Goal: Information Seeking & Learning: Check status

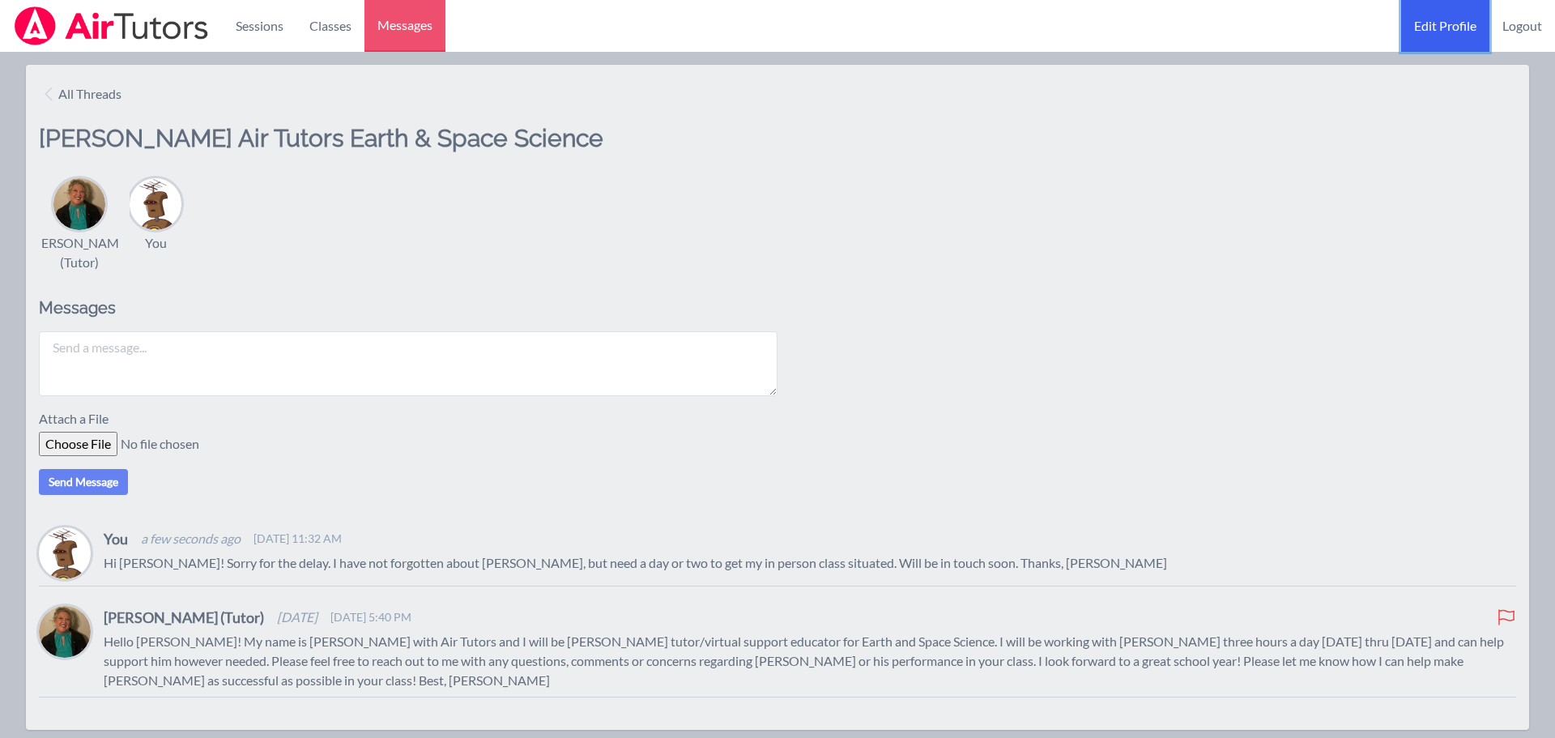
click at [1454, 23] on link "Edit Profile" at bounding box center [1446, 26] width 88 height 52
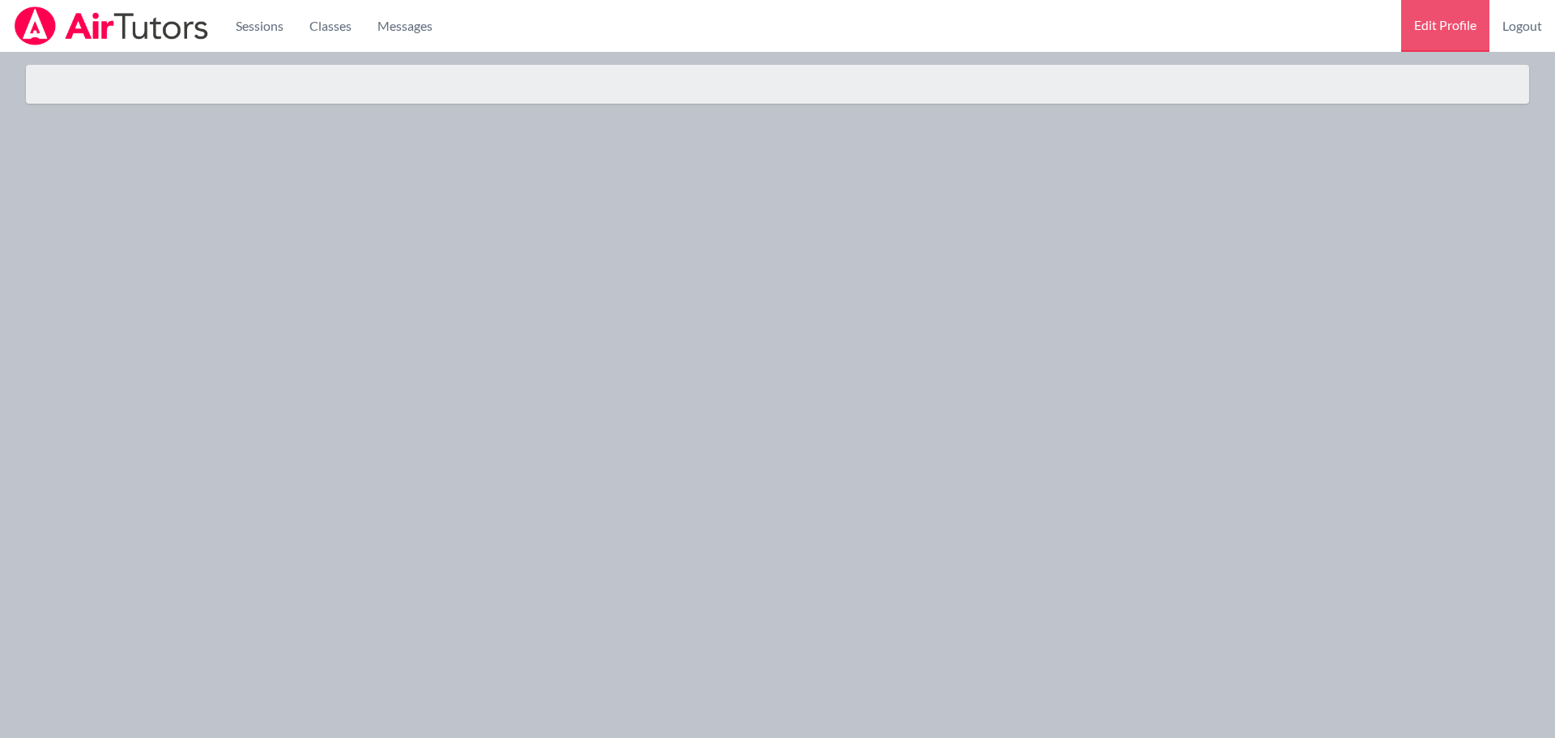
select select "Eastern"
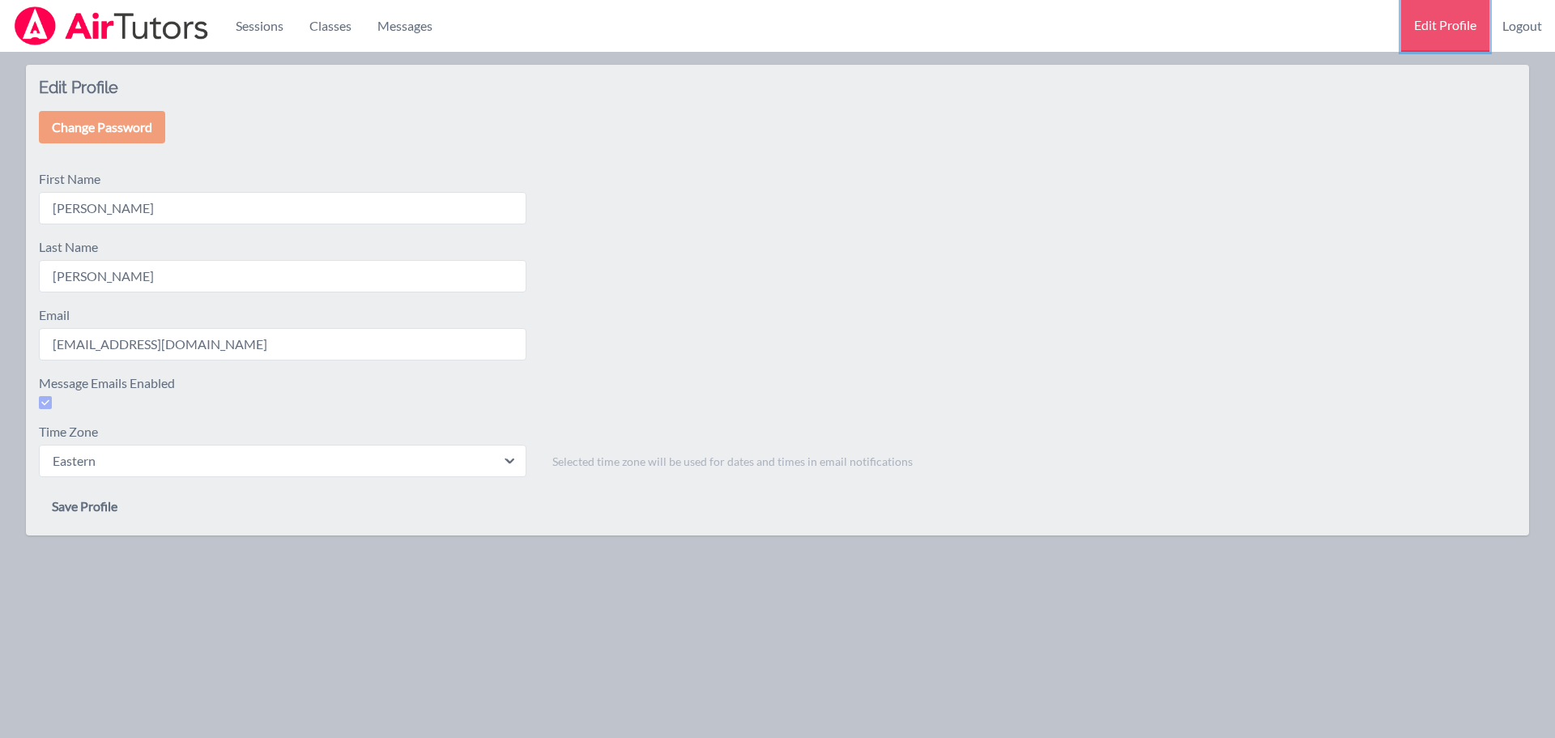
click at [1432, 19] on link "Edit Profile" at bounding box center [1446, 26] width 88 height 52
click at [96, 501] on button "Save Profile" at bounding box center [85, 506] width 92 height 32
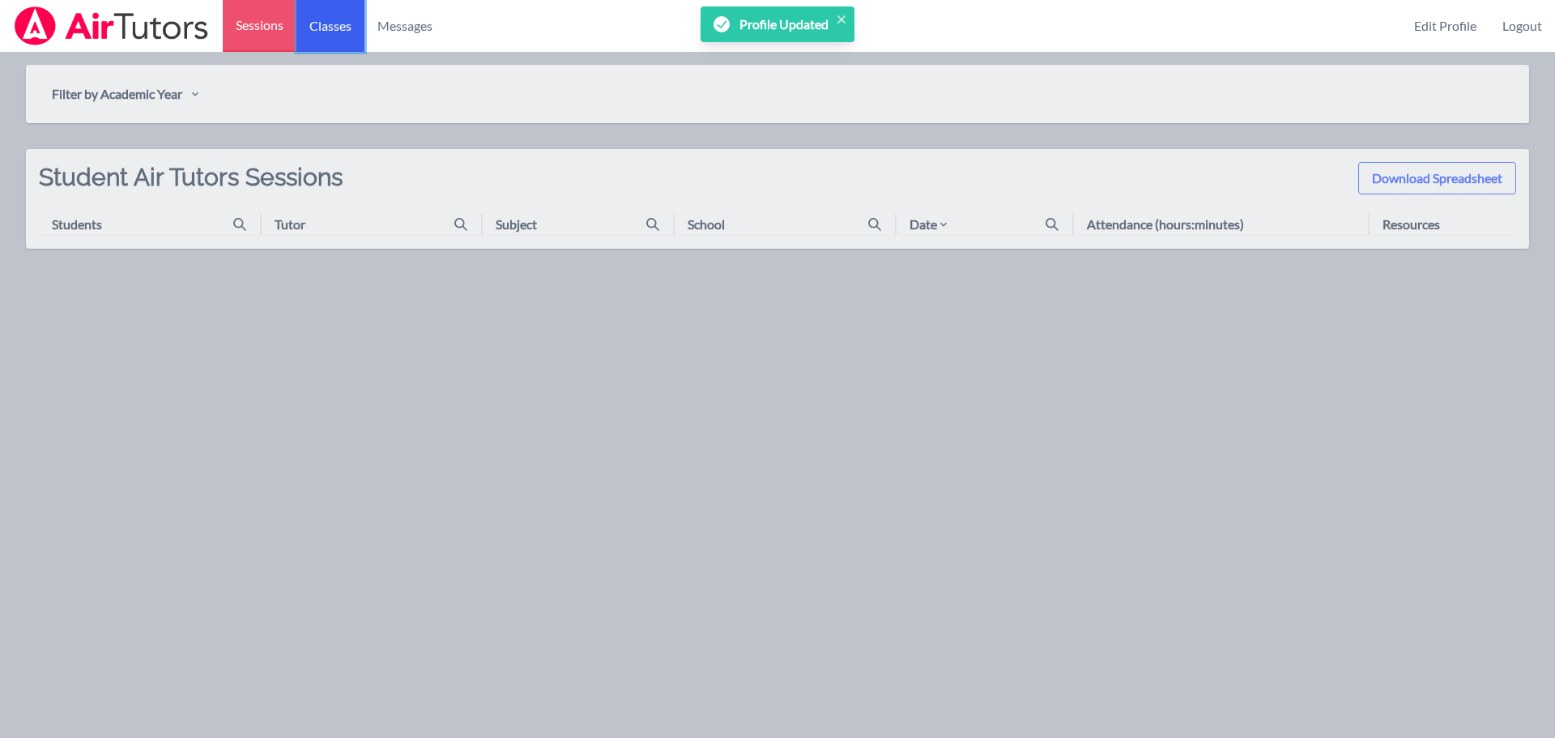
click at [334, 31] on link "Classes" at bounding box center [331, 26] width 68 height 52
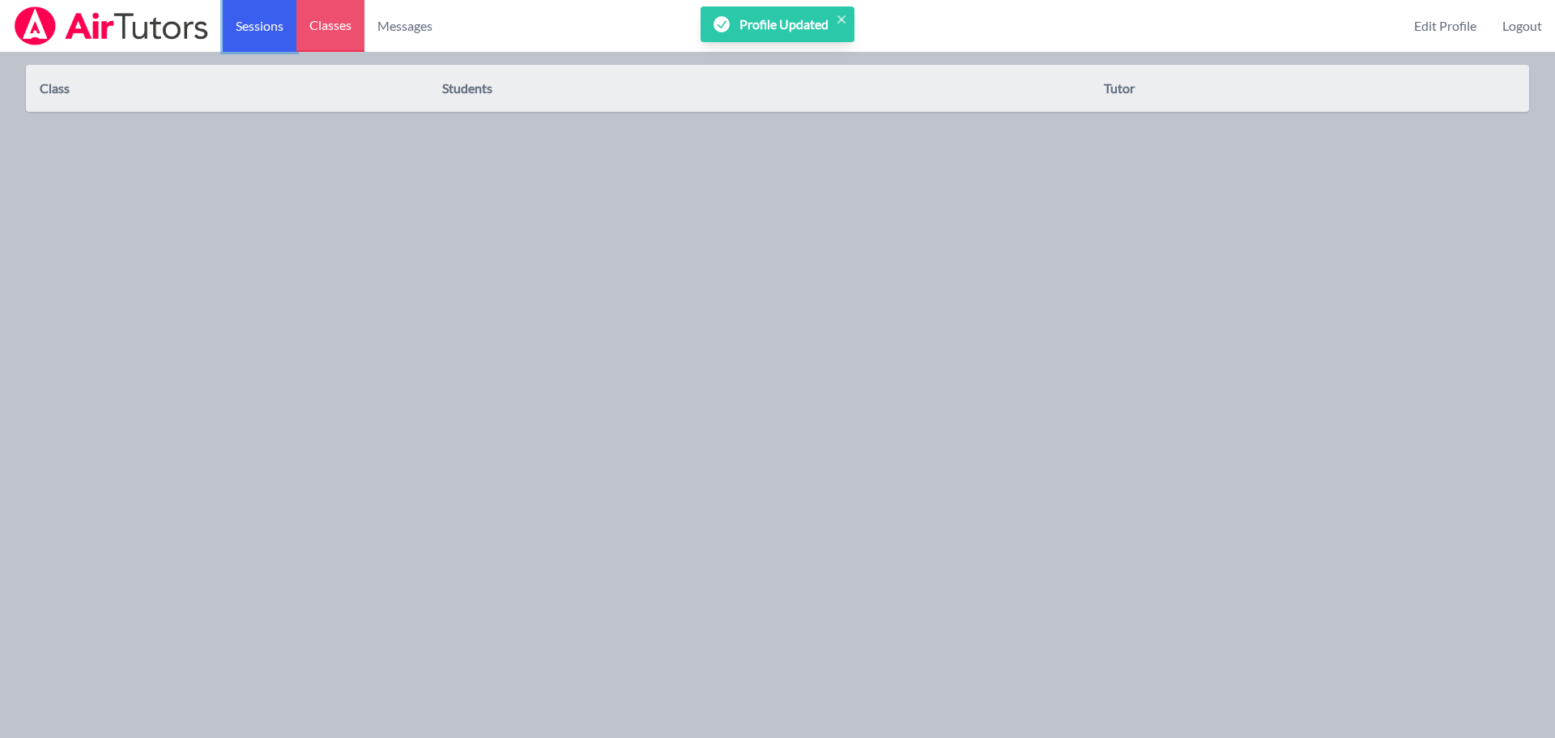
click at [246, 18] on link "Sessions" at bounding box center [260, 26] width 74 height 52
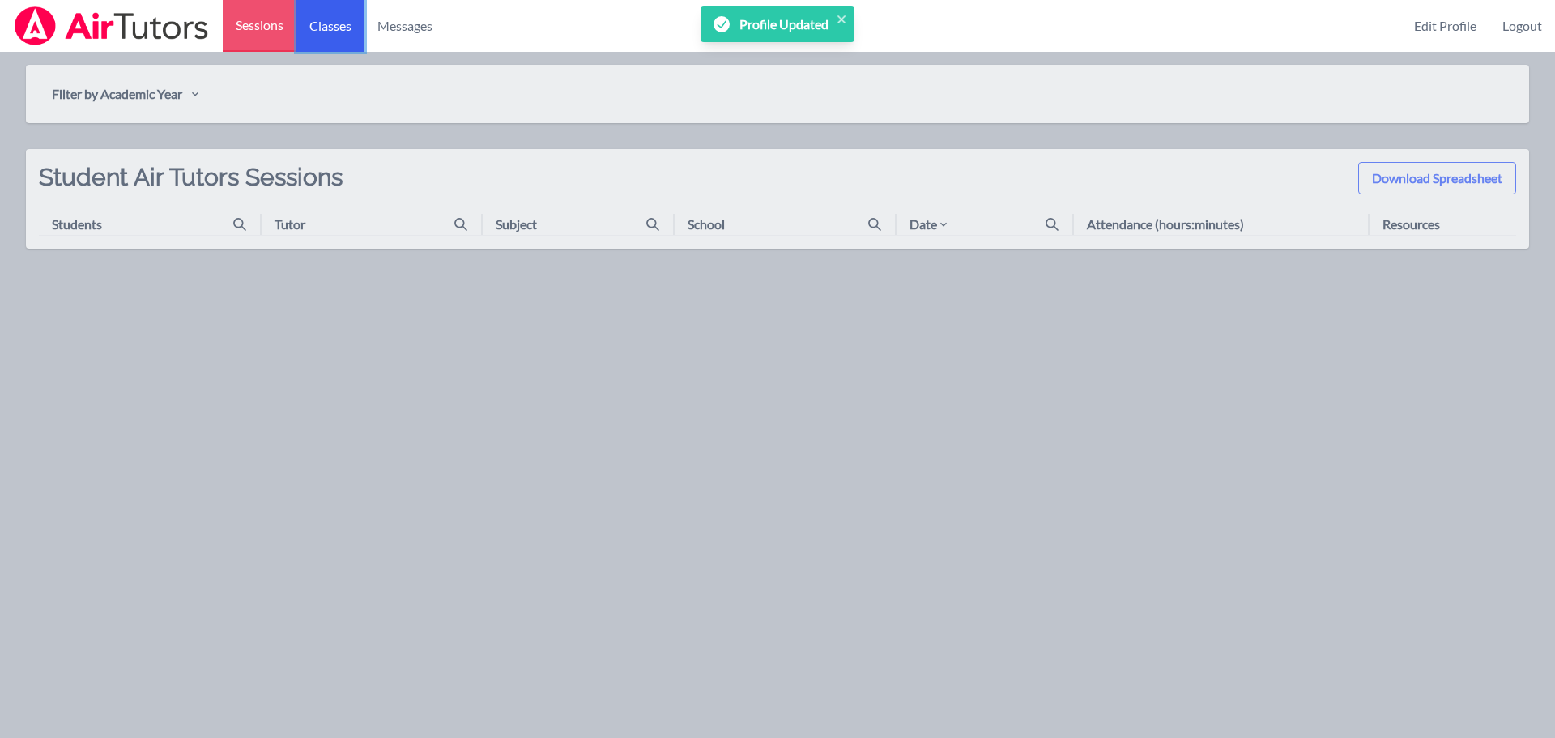
click at [337, 40] on link "Classes" at bounding box center [331, 26] width 68 height 52
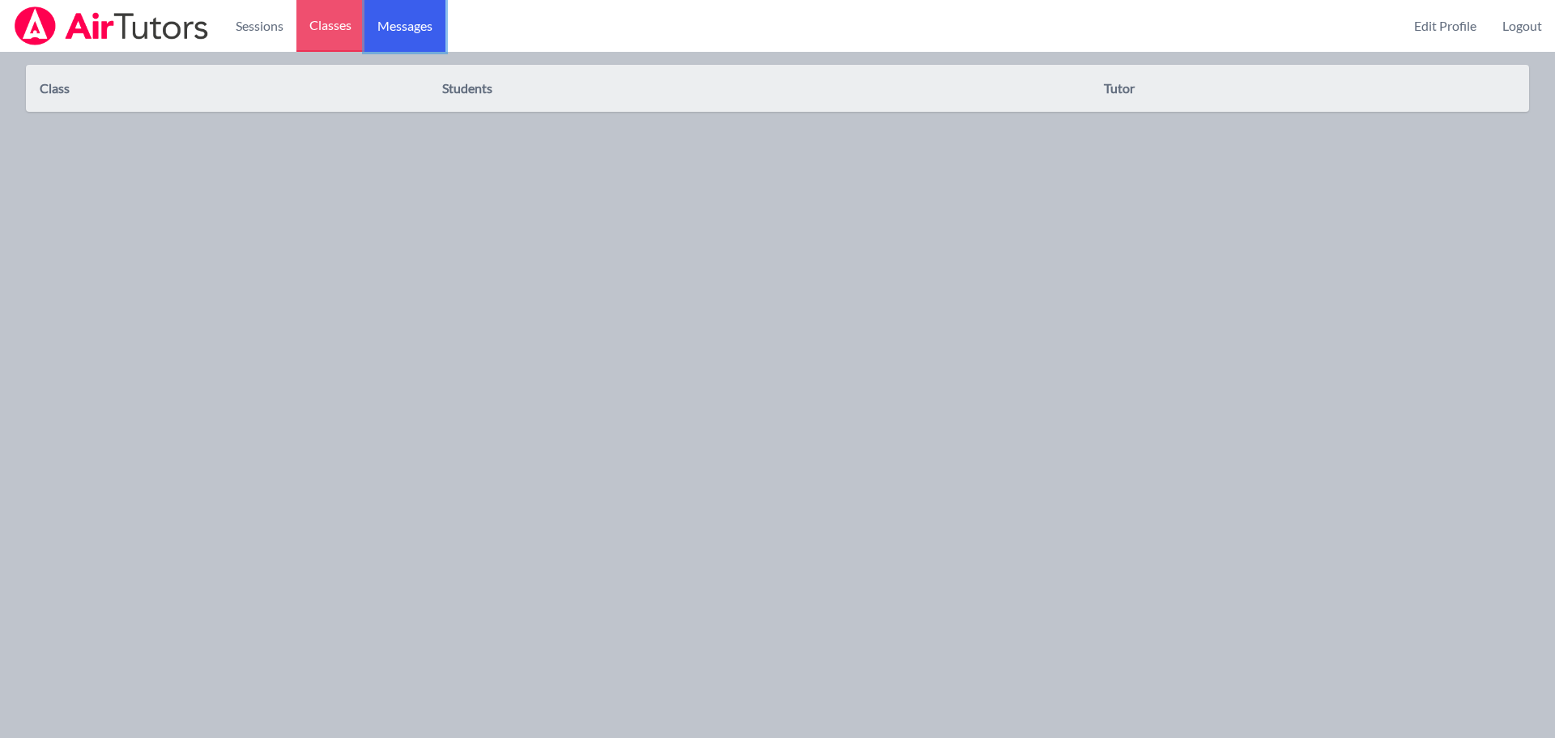
click at [424, 26] on span "Messages" at bounding box center [405, 25] width 55 height 19
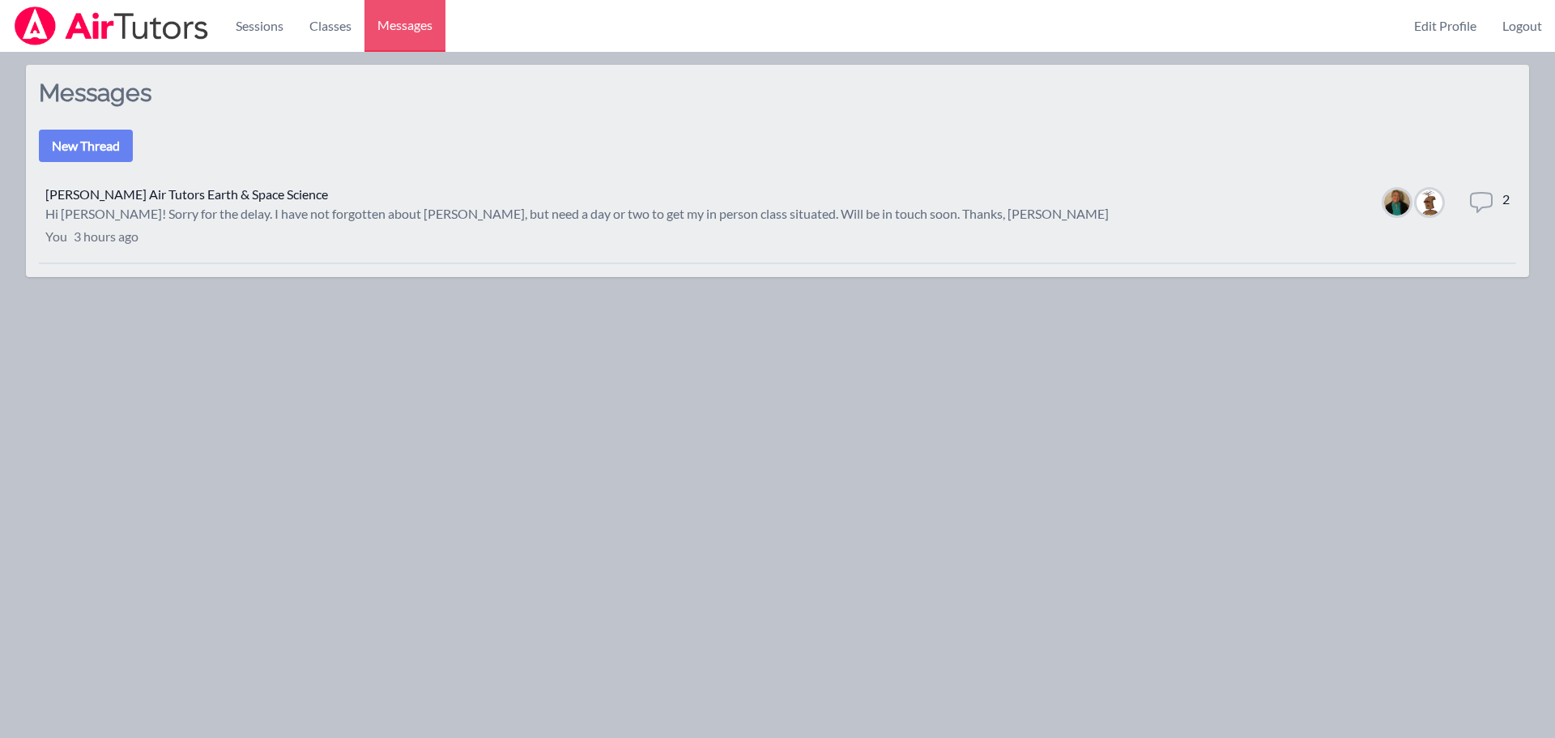
click at [1430, 209] on img at bounding box center [1430, 203] width 26 height 26
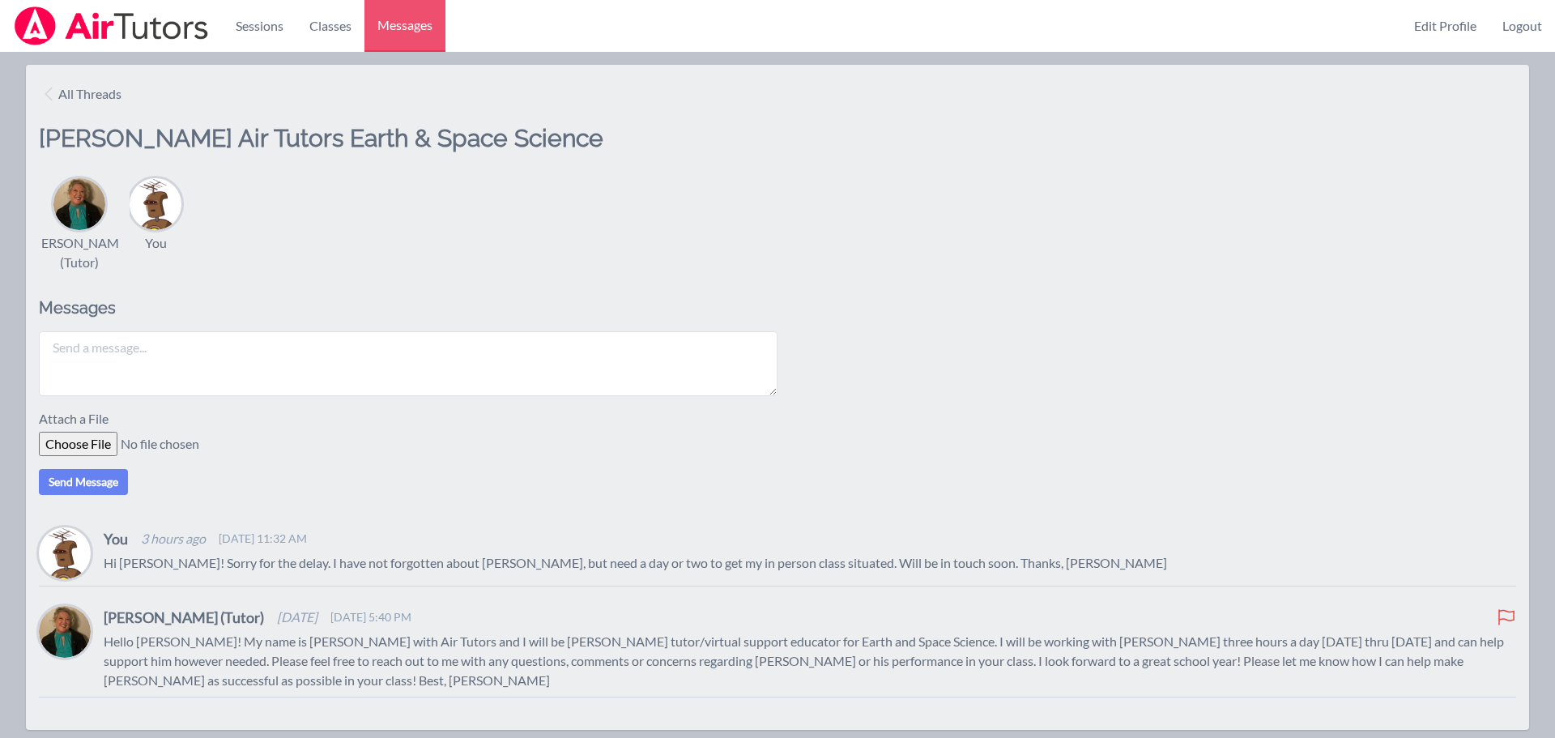
click at [157, 201] on img at bounding box center [156, 204] width 52 height 52
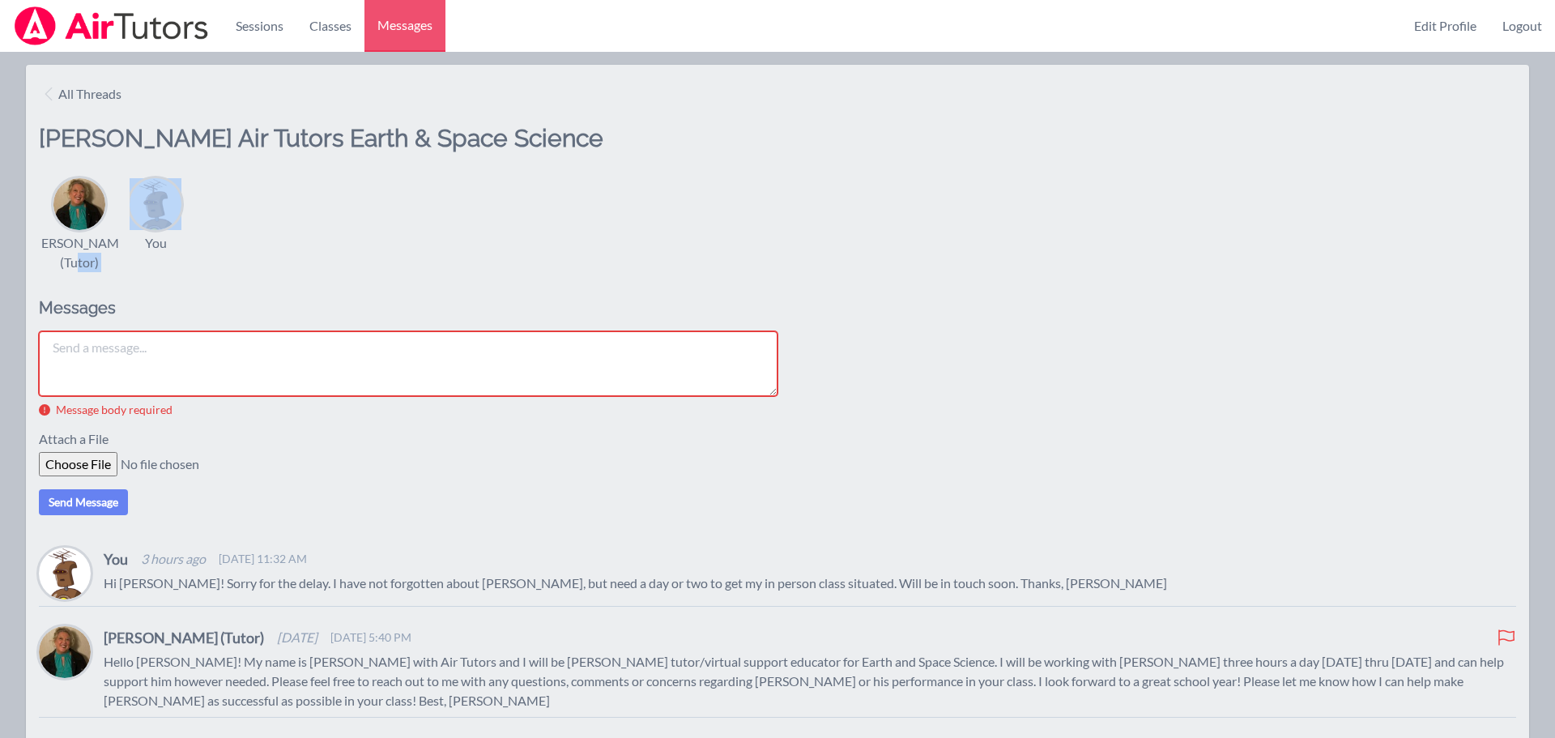
drag, startPoint x: 157, startPoint y: 201, endPoint x: 557, endPoint y: 215, distance: 399.7
click at [557, 215] on div "[PERSON_NAME] (Tutor) You" at bounding box center [778, 223] width 1478 height 97
click at [369, 238] on div "[PERSON_NAME] (Tutor) You" at bounding box center [778, 223] width 1478 height 97
click at [1437, 32] on link "Edit Profile" at bounding box center [1446, 26] width 88 height 52
select select "Eastern"
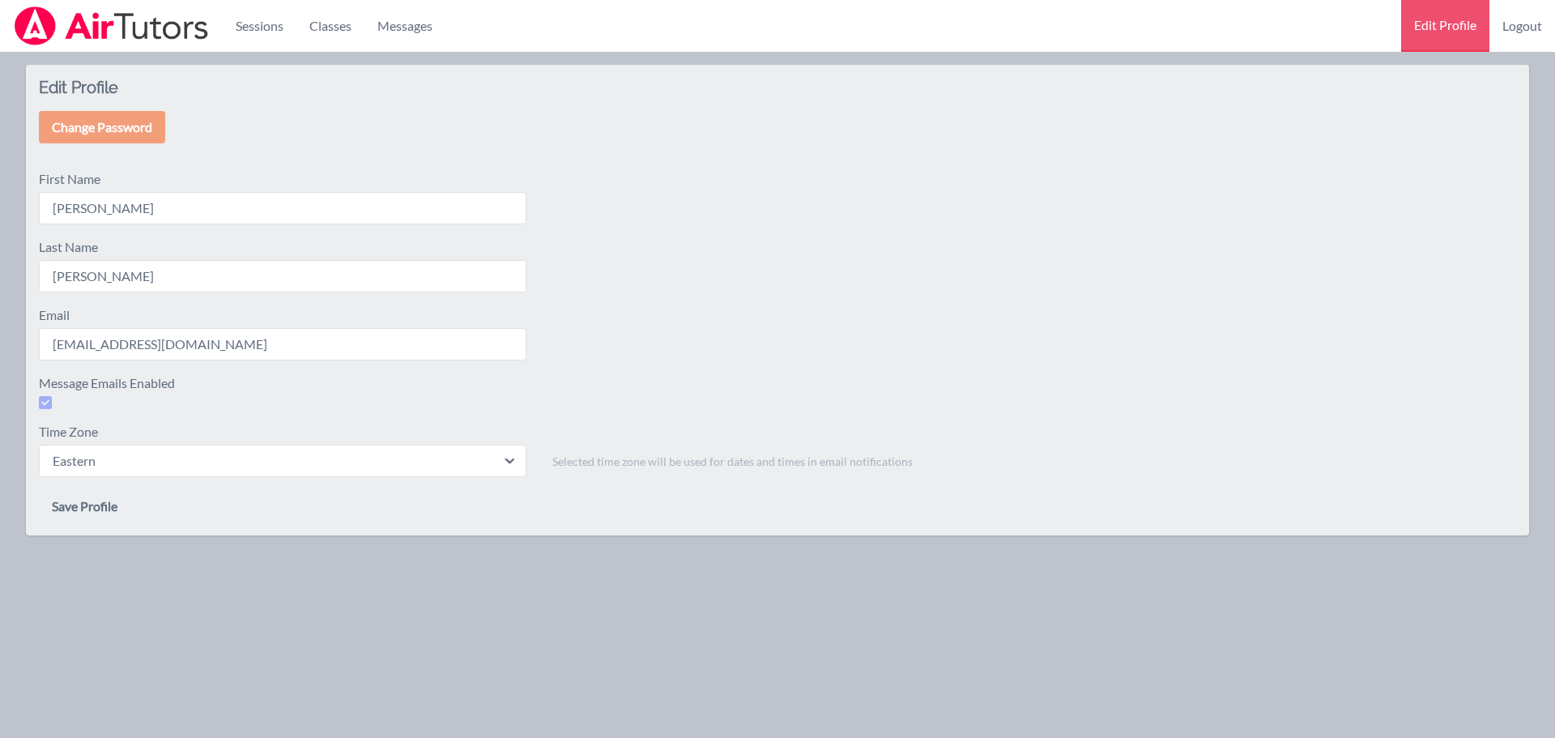
click at [774, 243] on div "Last Name [PERSON_NAME]" at bounding box center [778, 264] width 1478 height 55
click at [332, 31] on link "Classes" at bounding box center [331, 26] width 68 height 52
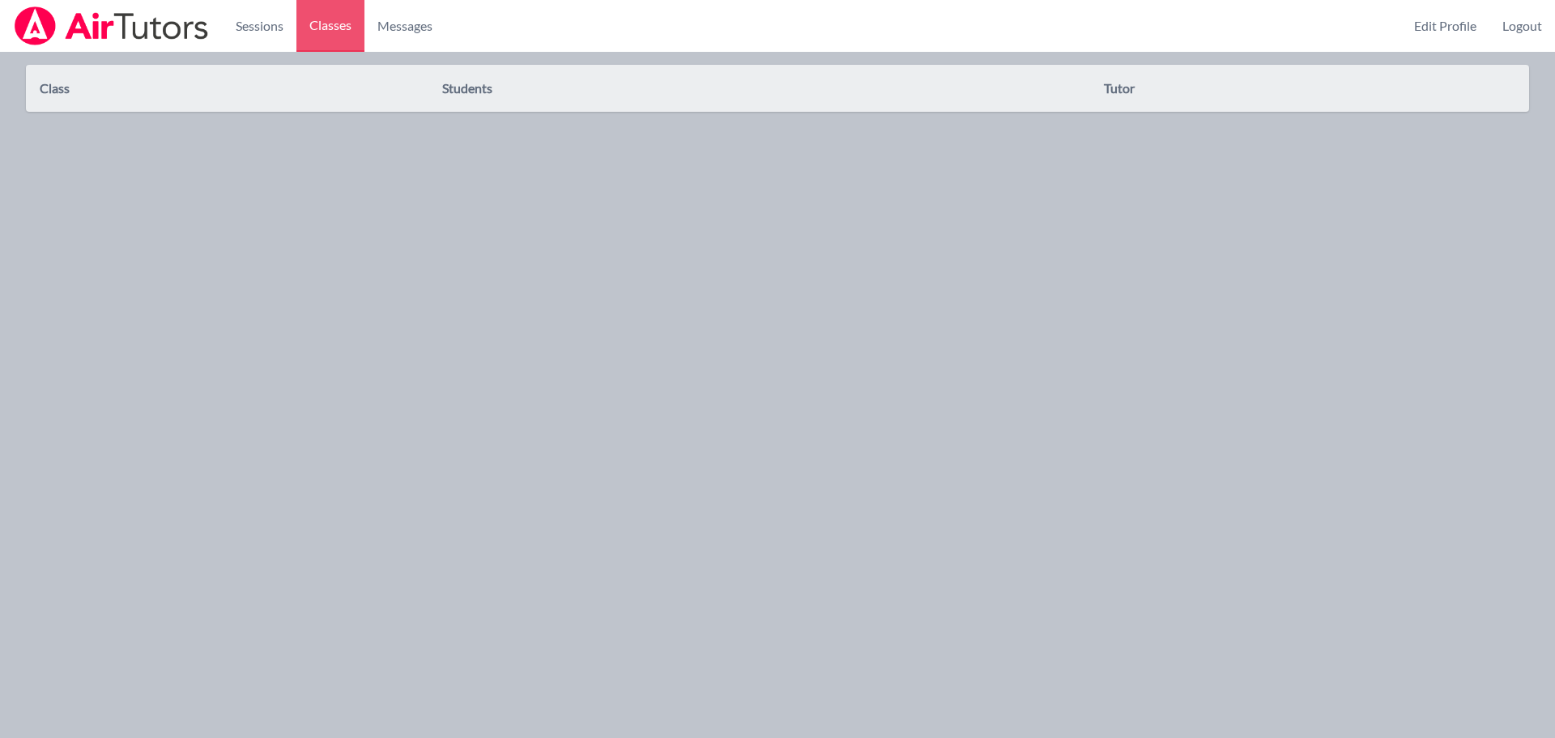
click at [58, 95] on th "Class" at bounding box center [240, 88] width 403 height 21
click at [258, 24] on link "Sessions" at bounding box center [260, 26] width 74 height 52
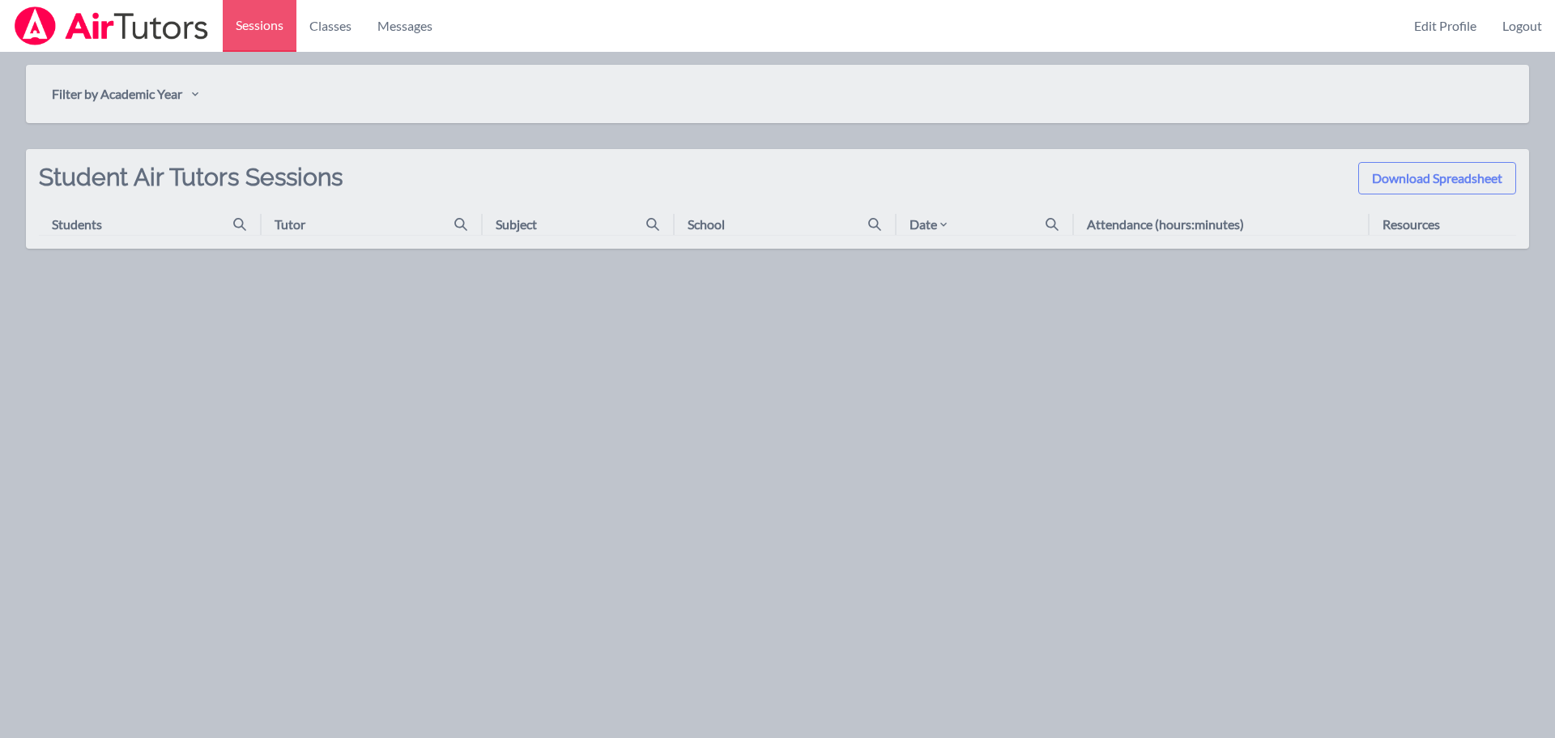
click at [189, 220] on div "Students" at bounding box center [155, 224] width 207 height 19
click at [237, 224] on icon at bounding box center [239, 224] width 13 height 13
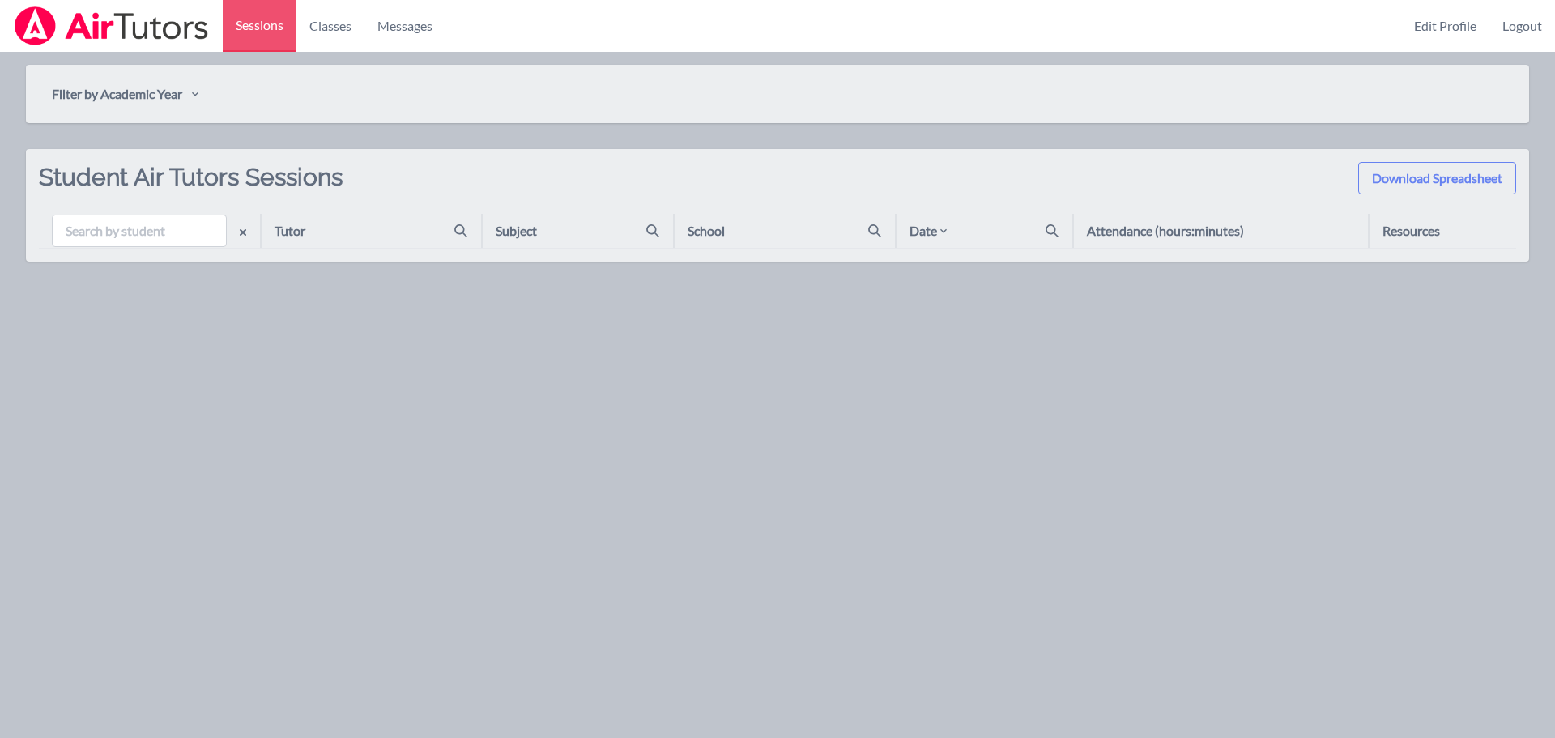
click at [197, 231] on input "text" at bounding box center [139, 231] width 175 height 32
type input "[PERSON_NAME]"
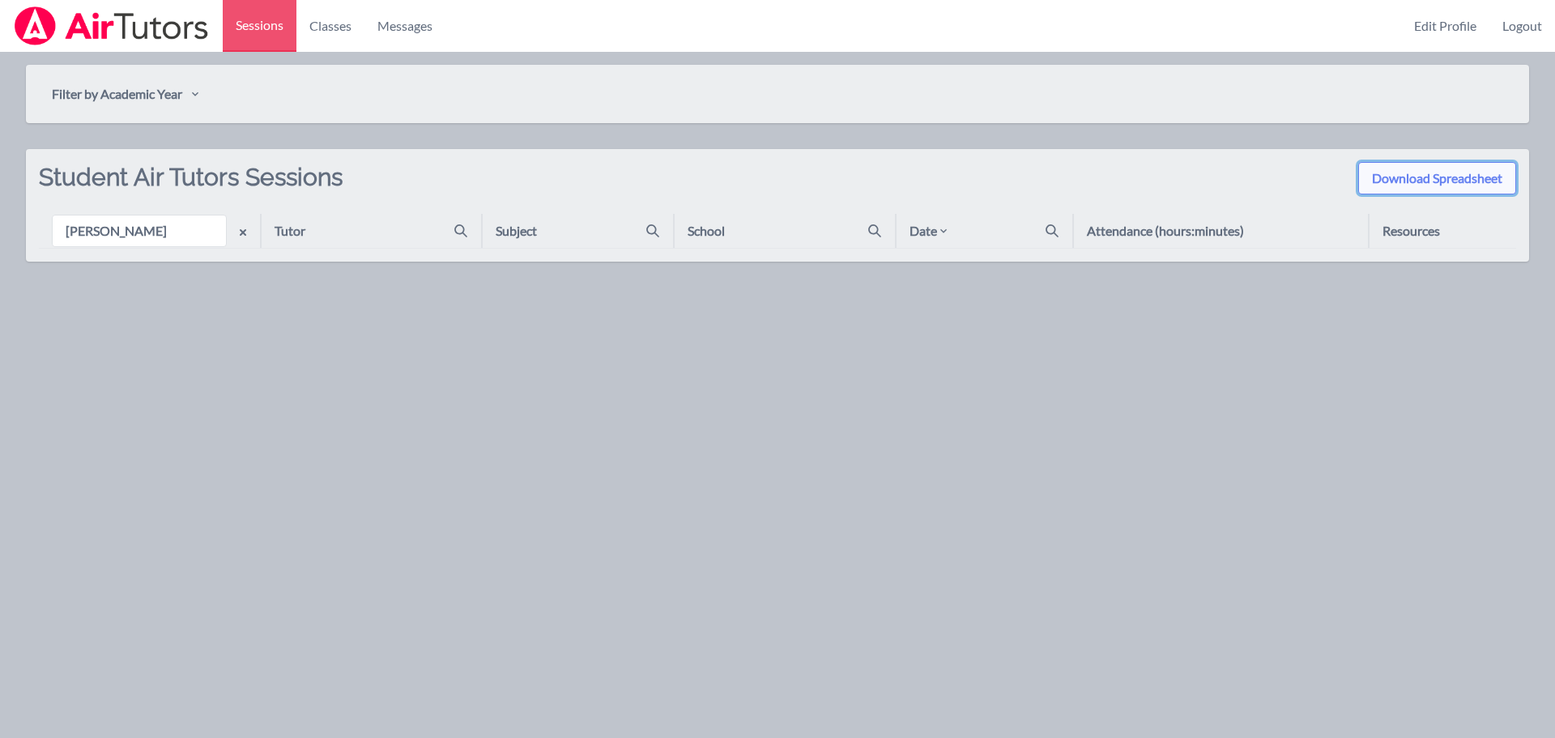
click at [1450, 169] on button "Download Spreadsheet" at bounding box center [1438, 178] width 158 height 32
click at [193, 100] on icon "button" at bounding box center [195, 93] width 13 height 13
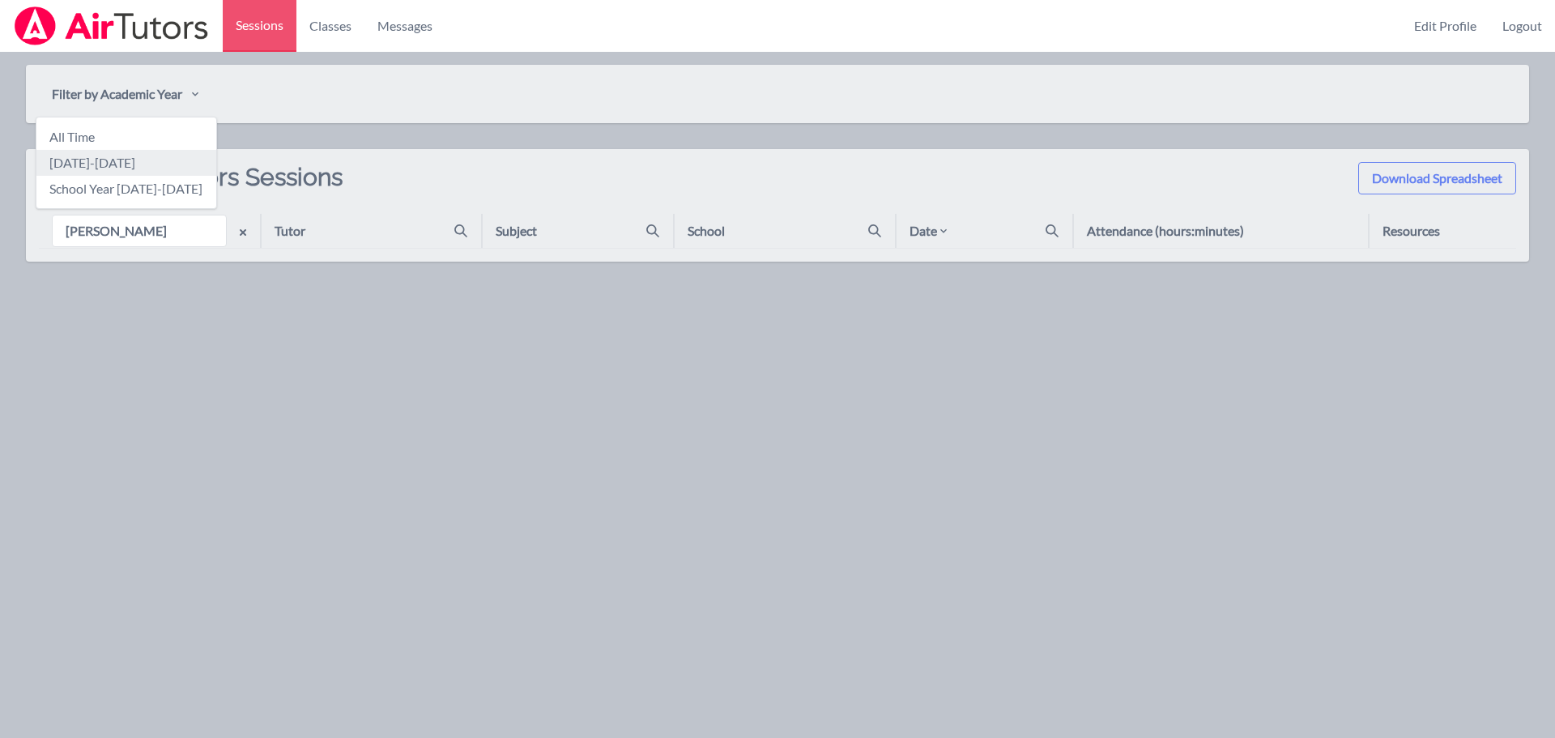
click at [161, 166] on link "[DATE]-[DATE]" at bounding box center [126, 163] width 180 height 26
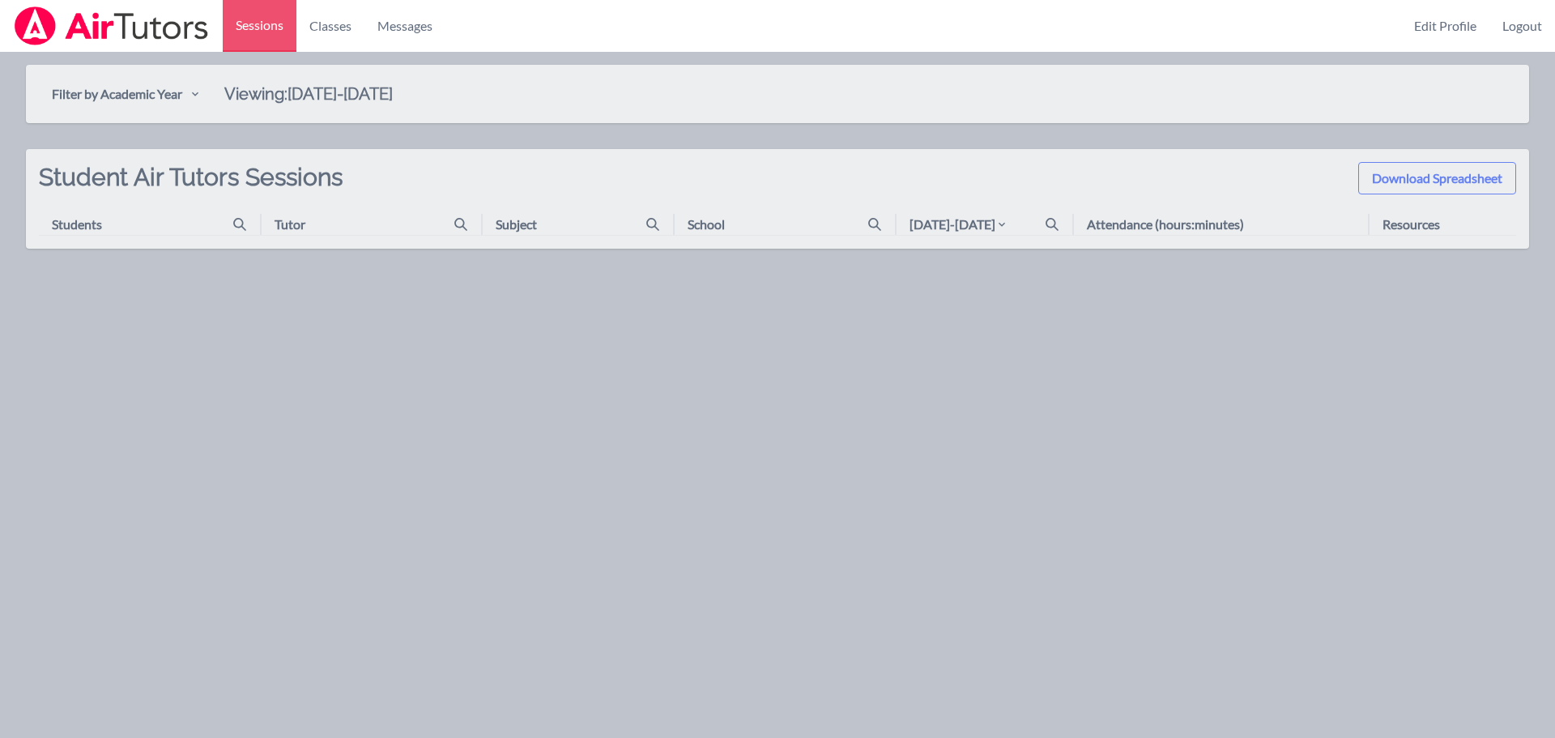
click at [235, 224] on icon at bounding box center [239, 224] width 13 height 13
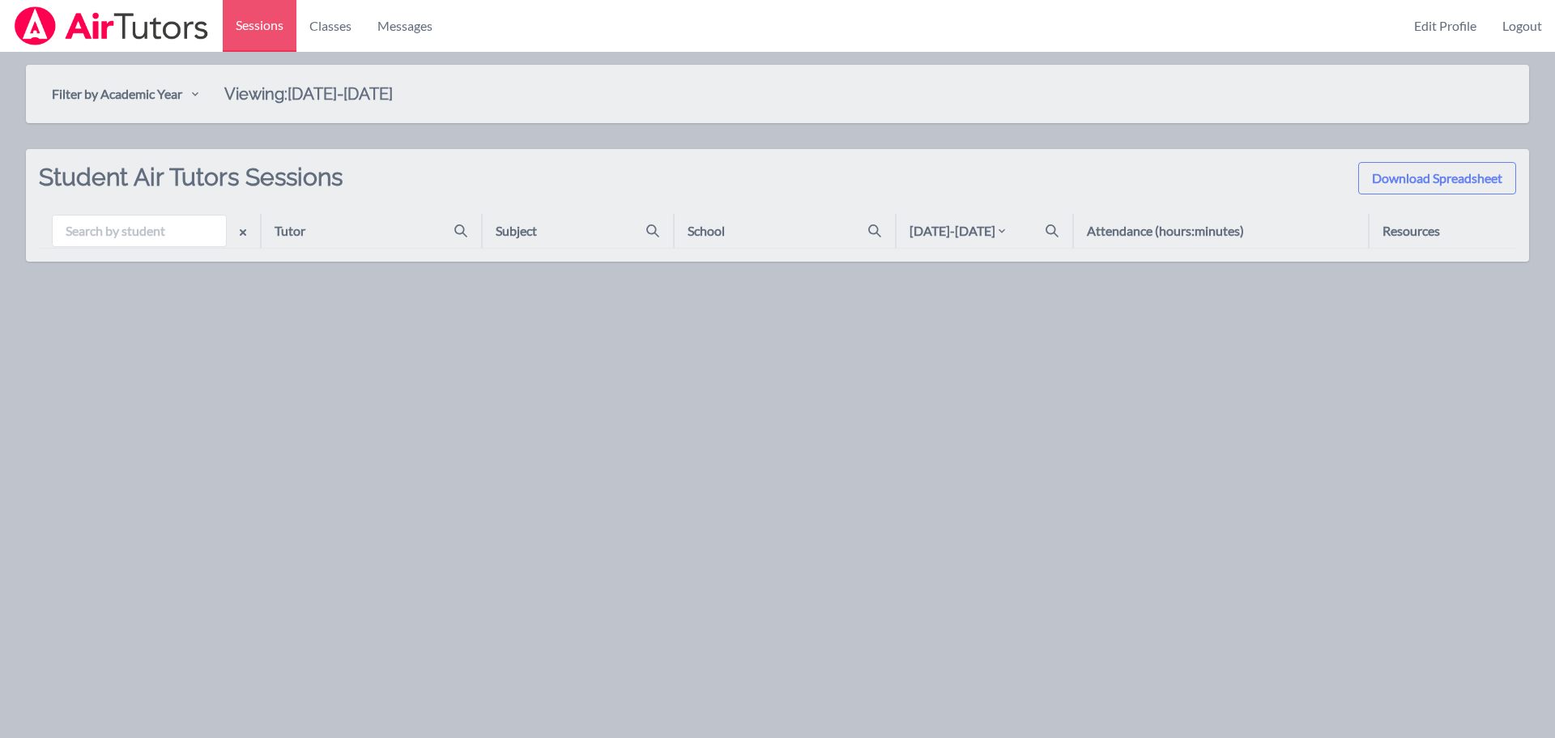
type input "B"
type input "Bke"
type input "[PERSON_NAME]"
click at [334, 33] on link "Classes" at bounding box center [331, 26] width 68 height 52
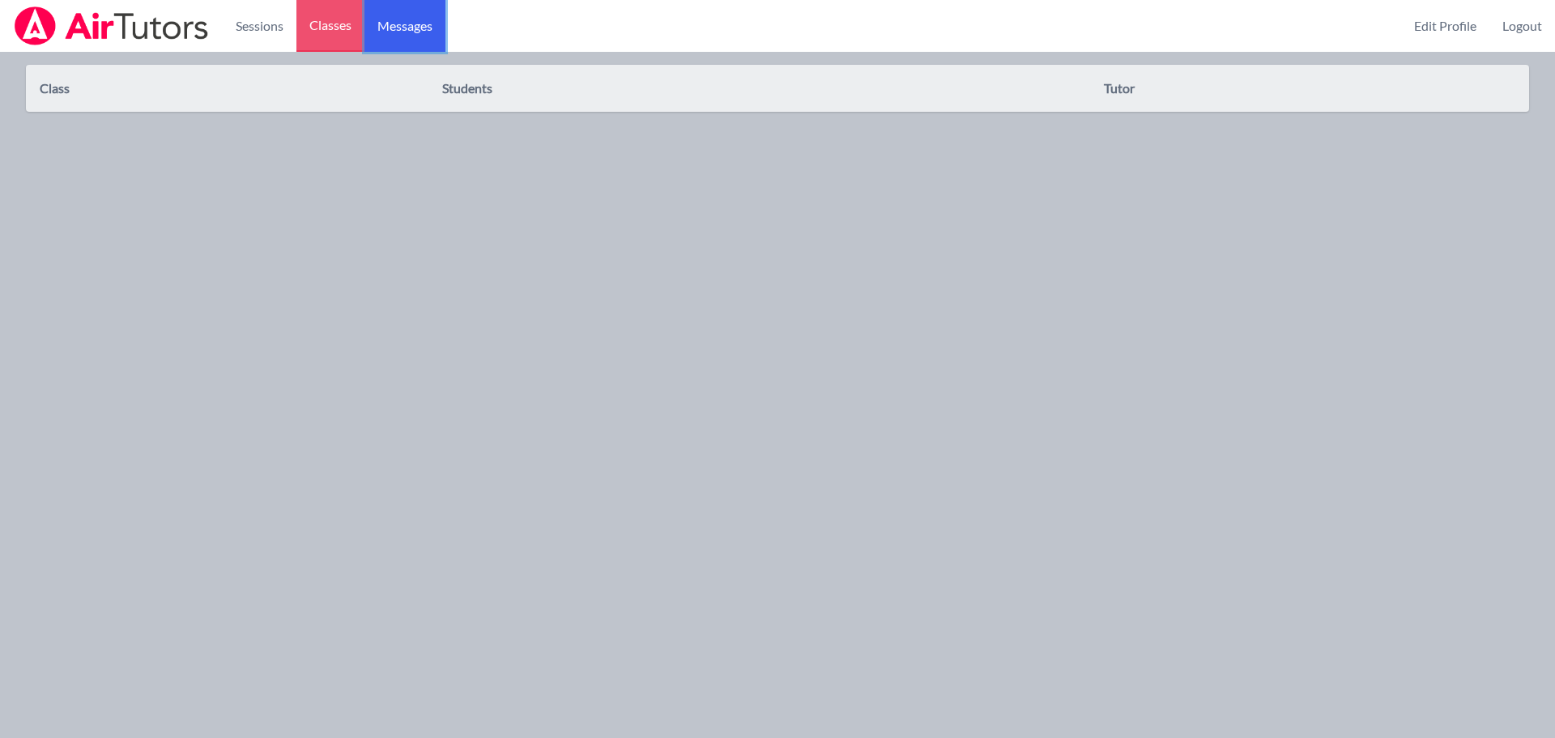
click at [418, 25] on span "Messages" at bounding box center [405, 25] width 55 height 19
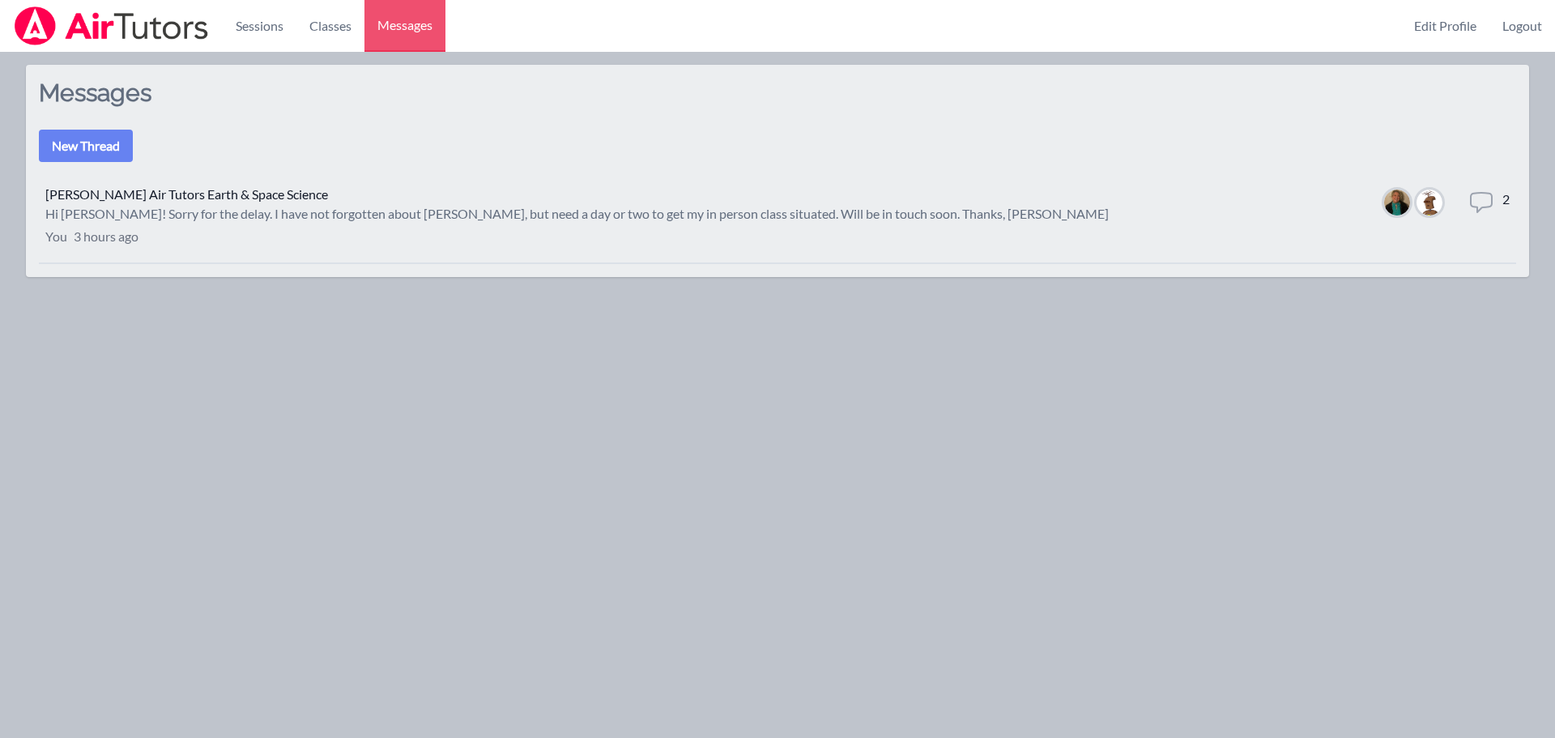
click at [1481, 201] on icon at bounding box center [1482, 203] width 26 height 26
